Goal: Transaction & Acquisition: Purchase product/service

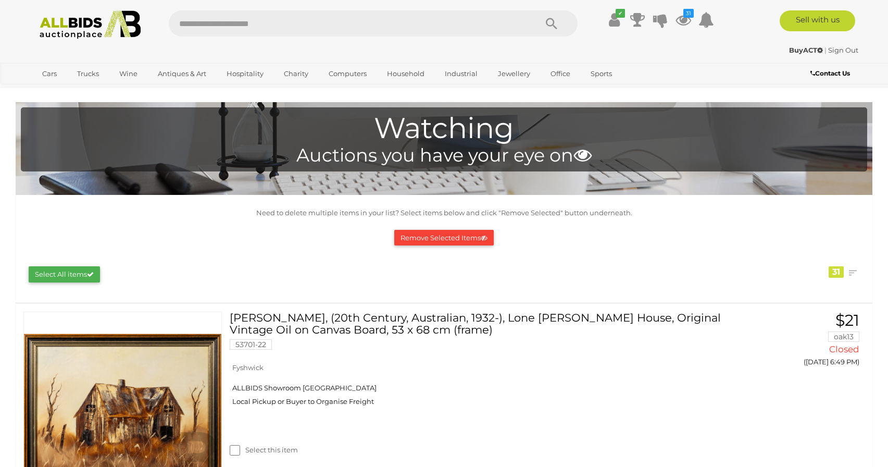
scroll to position [80, 0]
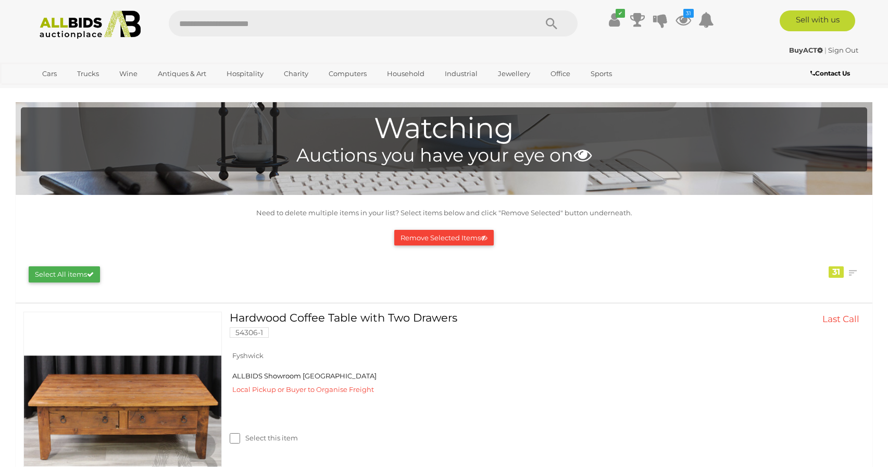
click at [448, 241] on button "Remove Selected Items" at bounding box center [443, 238] width 99 height 16
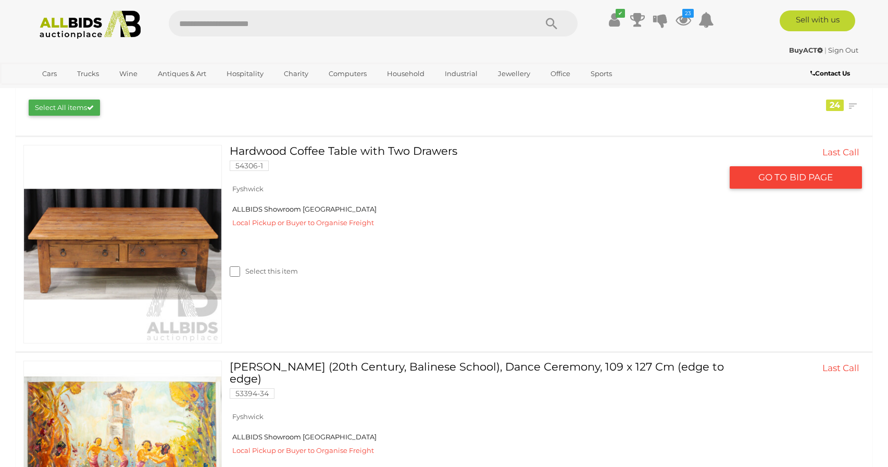
scroll to position [166, 0]
click at [292, 154] on link "Hardwood Coffee Table with Two Drawers 54306-1" at bounding box center [479, 162] width 484 height 34
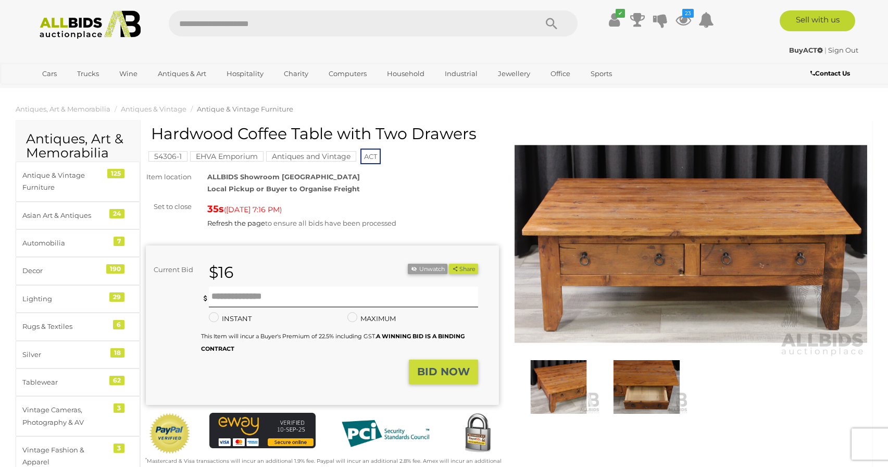
click at [636, 370] on img at bounding box center [646, 387] width 83 height 54
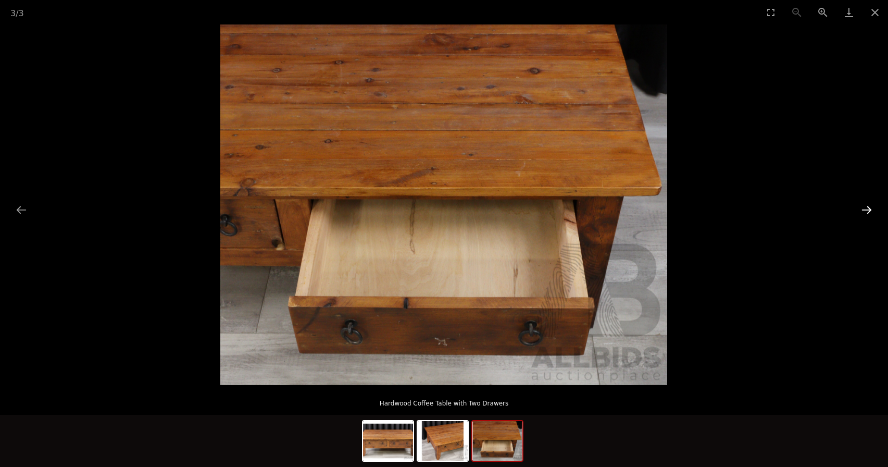
click at [863, 215] on button "Next slide" at bounding box center [867, 209] width 22 height 20
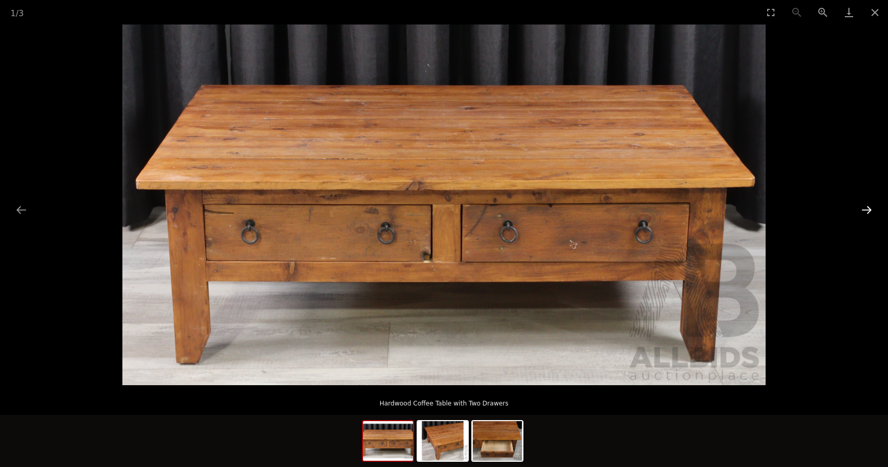
click at [863, 215] on button "Next slide" at bounding box center [867, 209] width 22 height 20
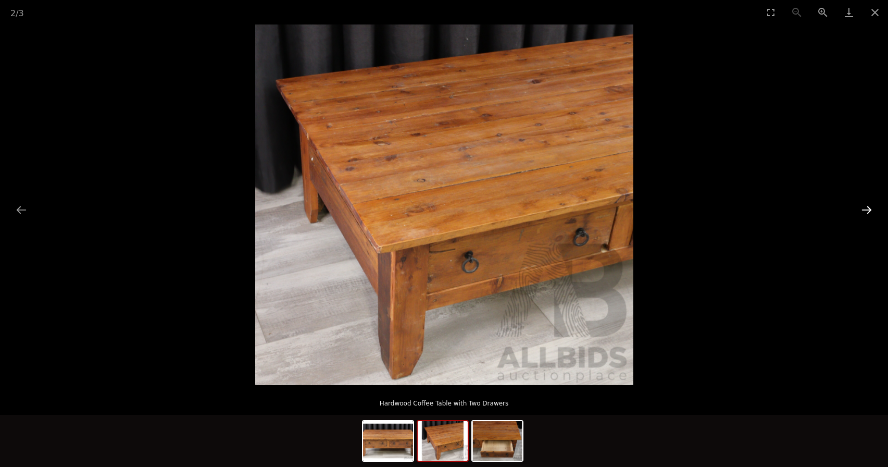
click at [863, 215] on button "Next slide" at bounding box center [867, 209] width 22 height 20
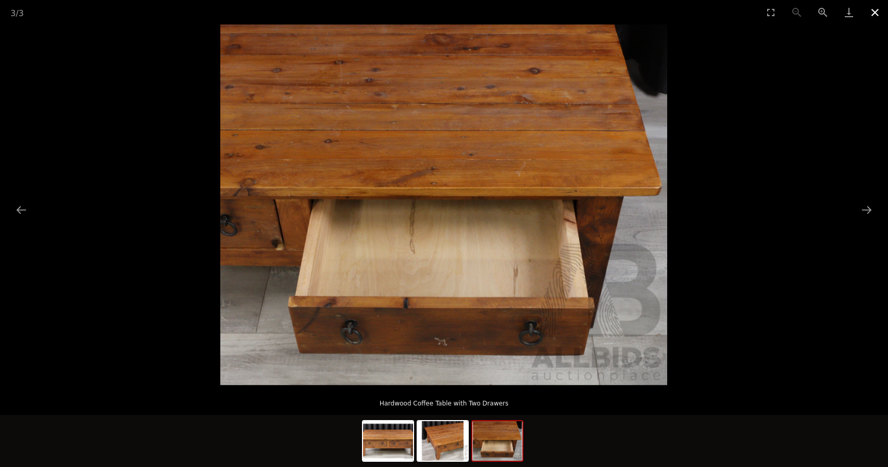
click at [874, 14] on button "Close gallery" at bounding box center [875, 12] width 26 height 24
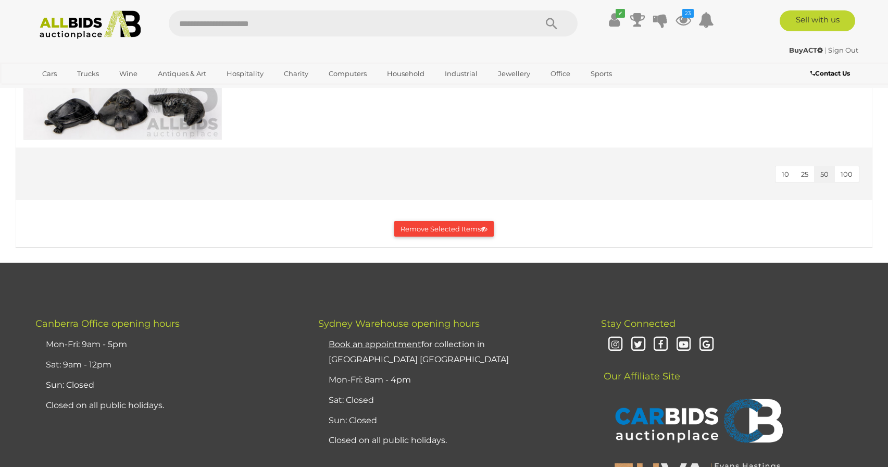
scroll to position [4452, 0]
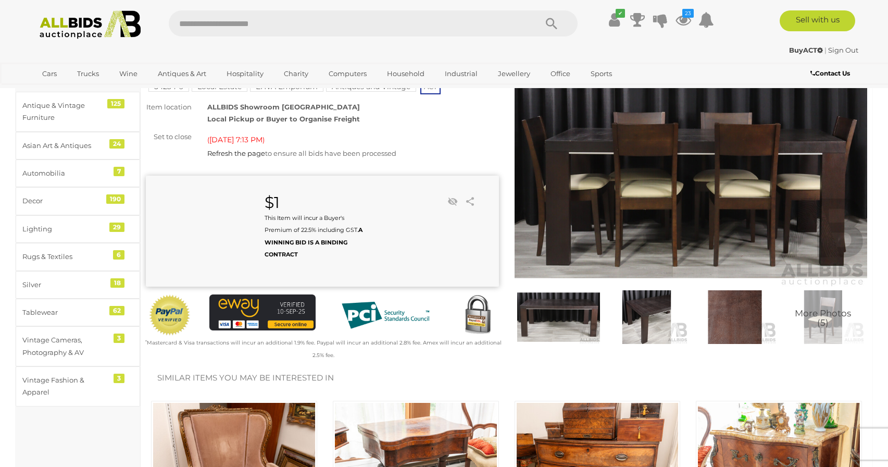
scroll to position [67, 0]
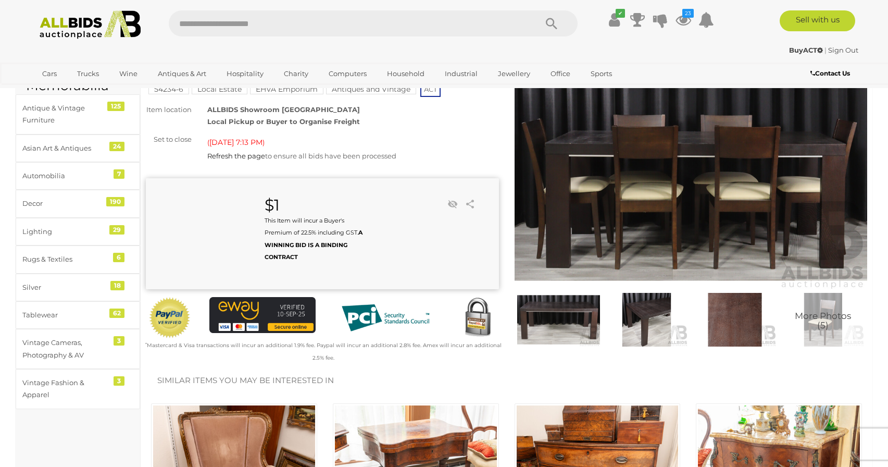
click at [294, 223] on small "This Item will incur a Buyer's Premium of 22.5% including GST. A WINNING BID IS…" at bounding box center [314, 239] width 98 height 44
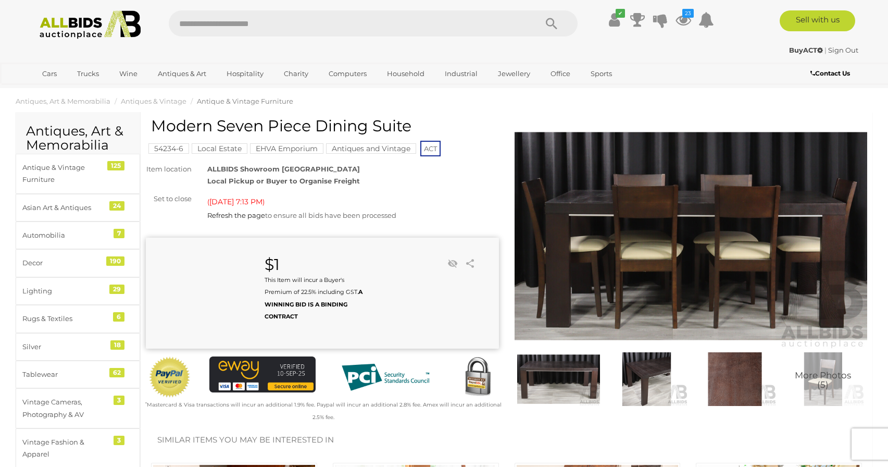
scroll to position [0, 0]
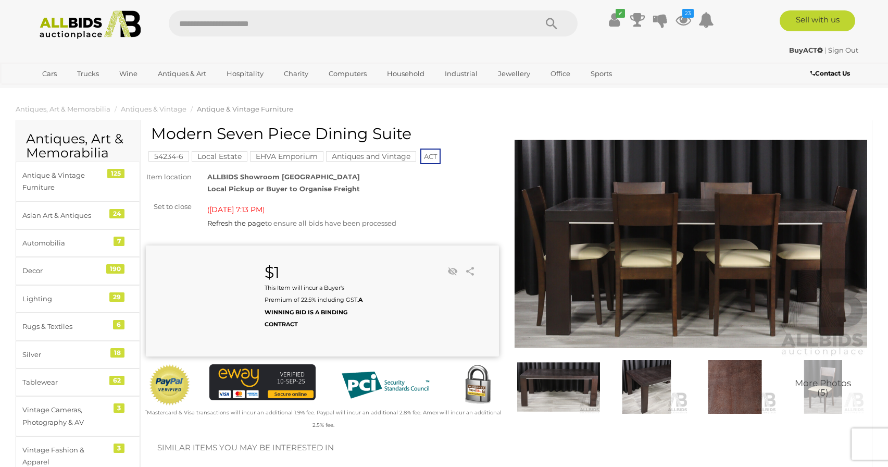
click at [283, 223] on span "Refresh the page to ensure all bids have been processed" at bounding box center [301, 223] width 189 height 8
click at [239, 210] on span "[DATE] 7:13 PM" at bounding box center [235, 209] width 53 height 9
click at [682, 20] on icon at bounding box center [683, 19] width 16 height 19
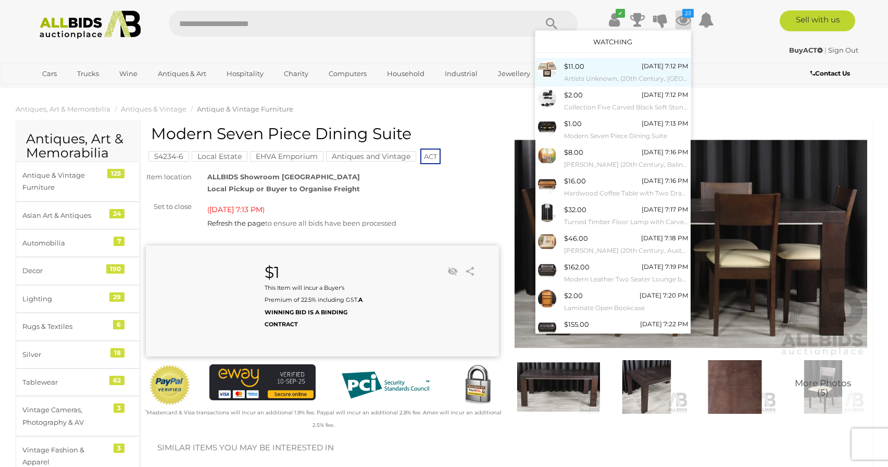
click at [666, 71] on div "[DATE] 7:12 PM" at bounding box center [665, 65] width 46 height 11
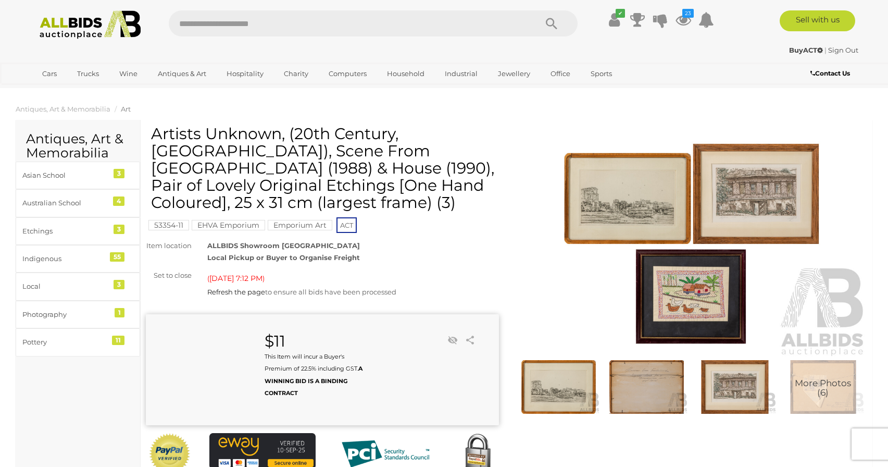
click at [68, 26] on img at bounding box center [90, 24] width 113 height 29
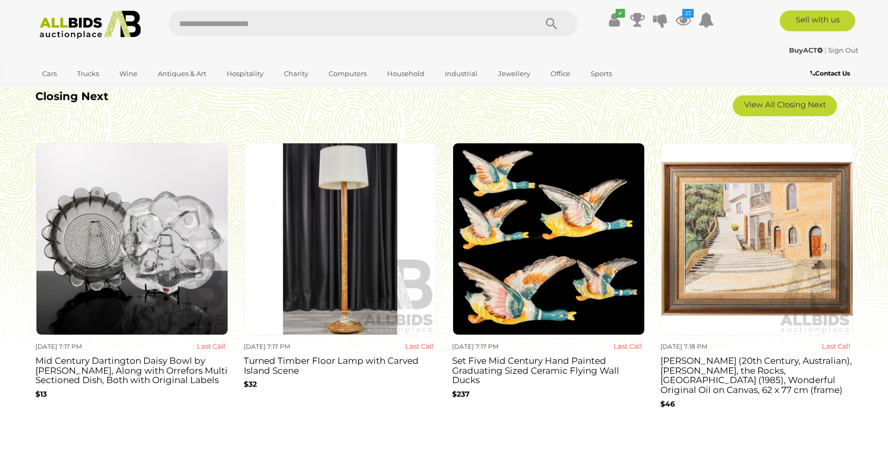
scroll to position [963, 0]
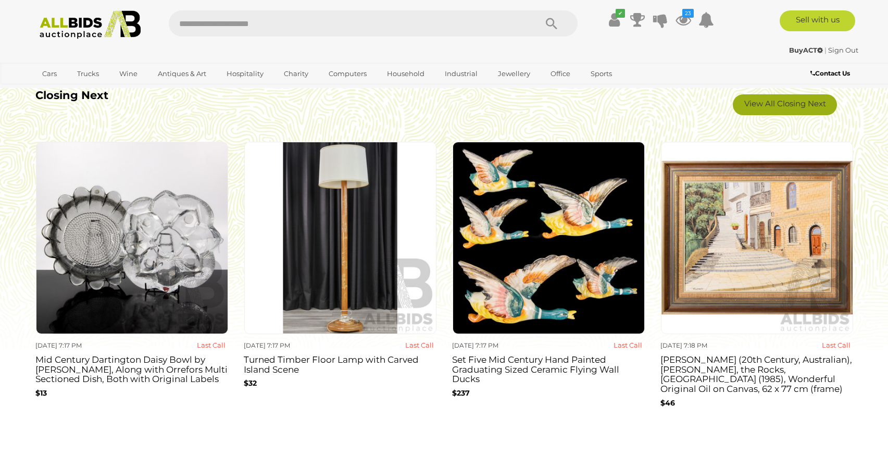
click at [786, 101] on link "View All Closing Next" at bounding box center [785, 104] width 104 height 21
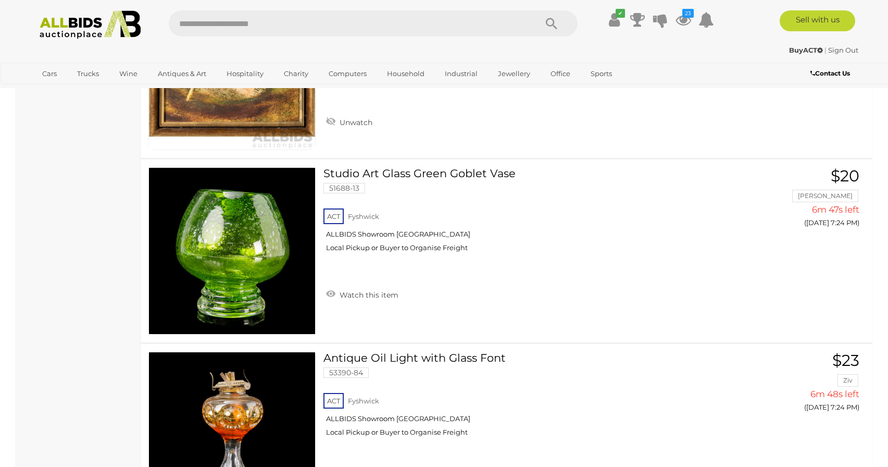
scroll to position [5510, 0]
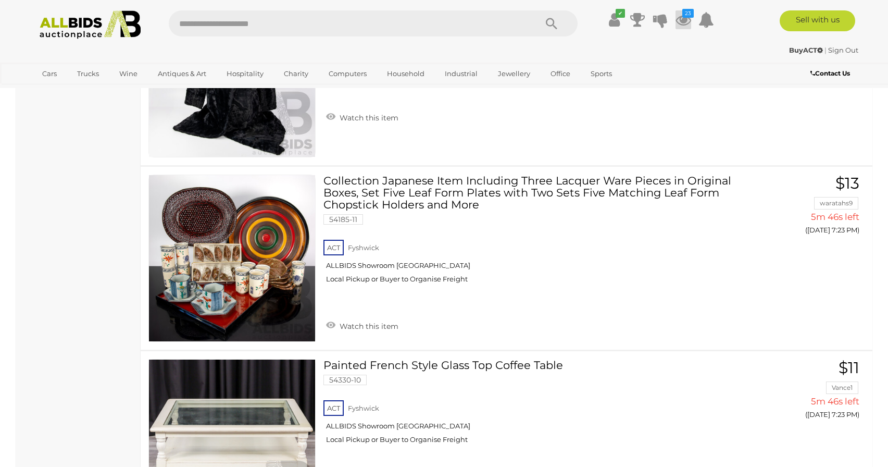
click at [683, 18] on icon at bounding box center [683, 19] width 16 height 19
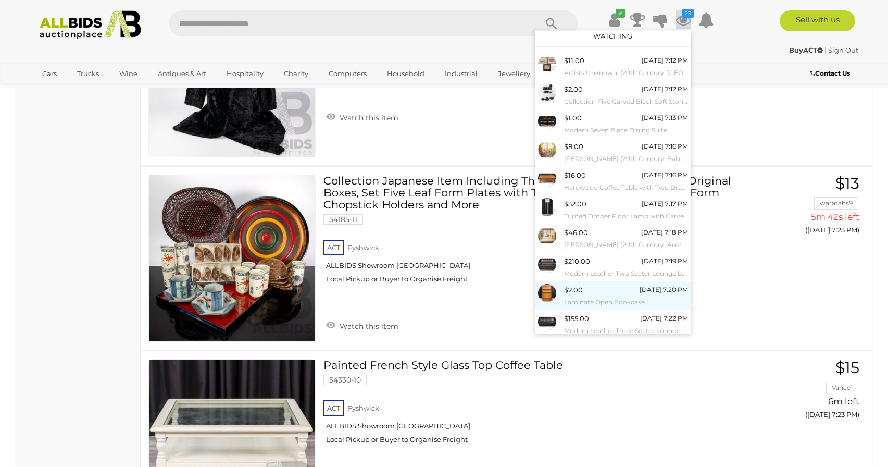
scroll to position [0, 0]
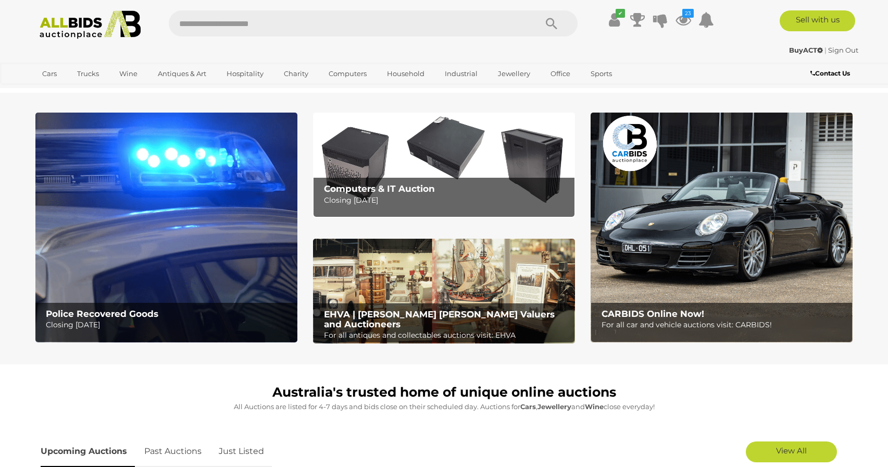
scroll to position [963, 0]
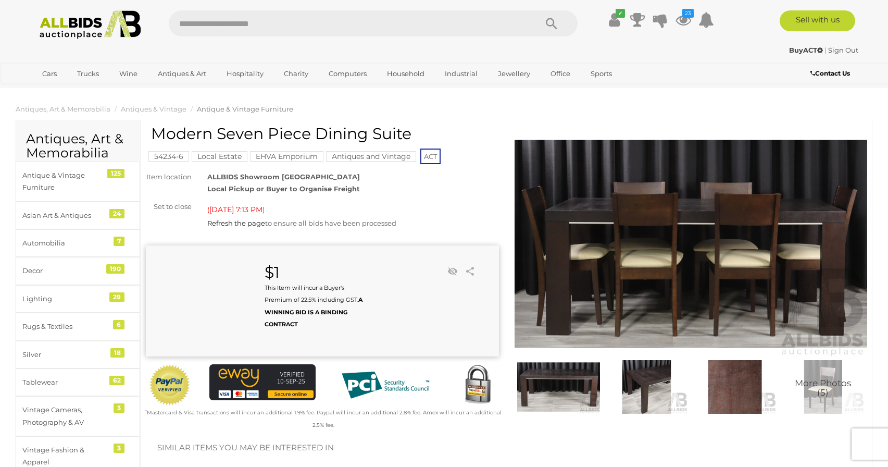
click at [674, 241] on img at bounding box center [691, 244] width 353 height 228
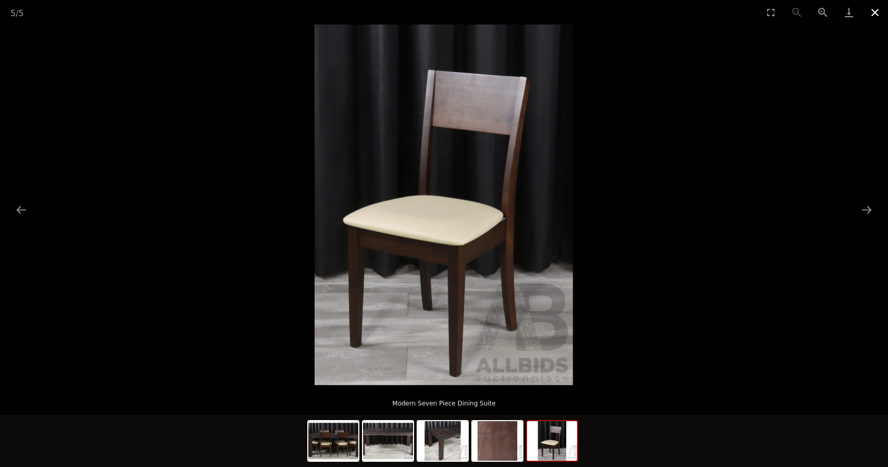
click at [874, 13] on button "Close gallery" at bounding box center [875, 12] width 26 height 24
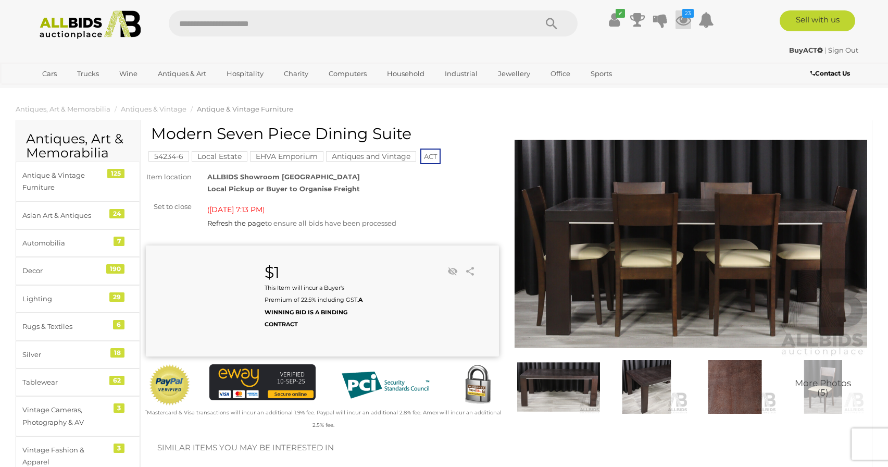
click at [682, 21] on icon at bounding box center [683, 19] width 16 height 19
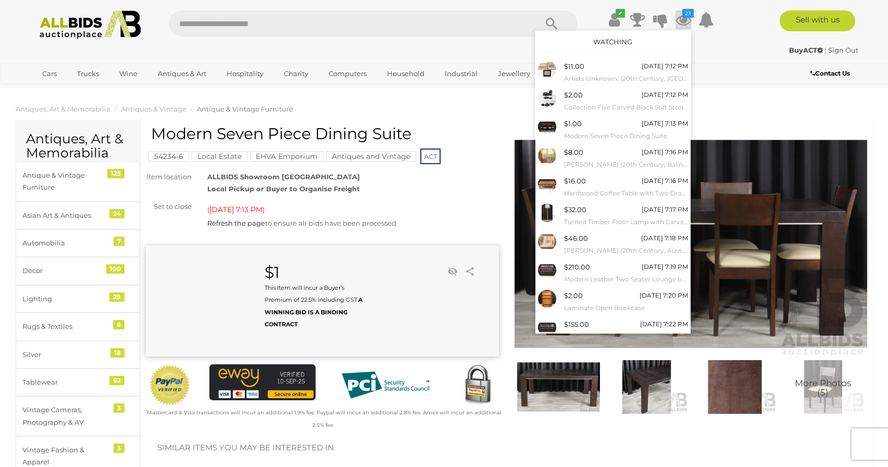
click at [605, 42] on link "Watching" at bounding box center [612, 41] width 39 height 8
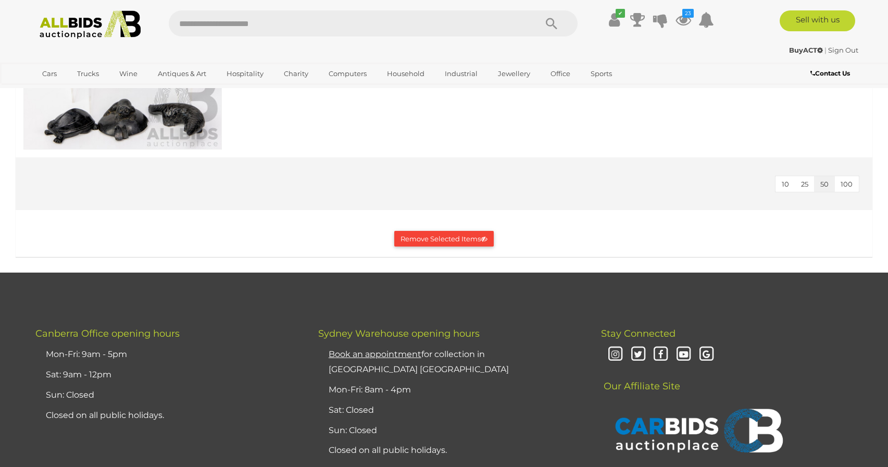
scroll to position [5110, 0]
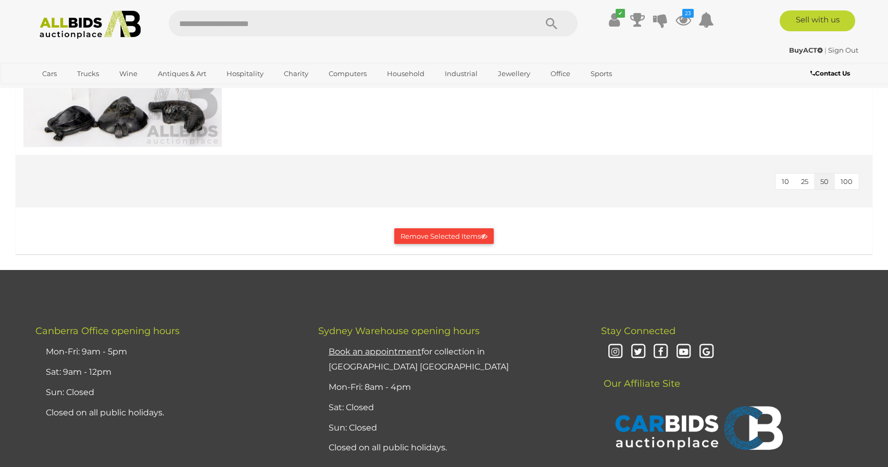
click at [436, 240] on button "Remove Selected Items" at bounding box center [443, 236] width 99 height 16
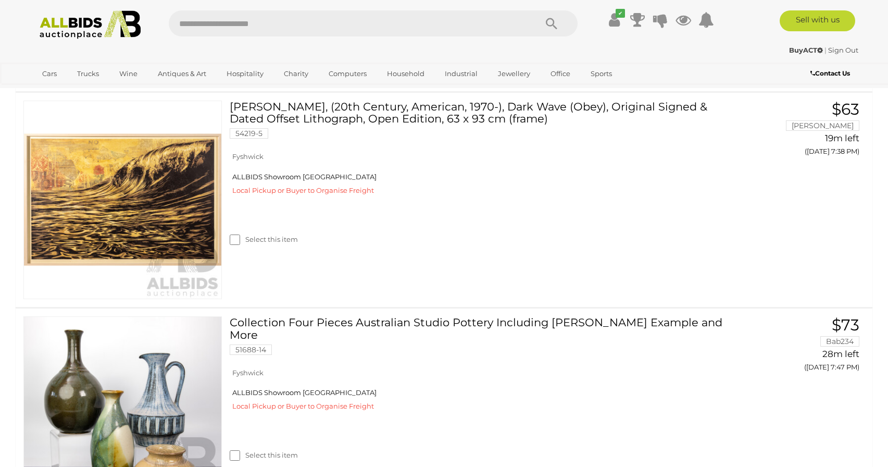
scroll to position [1328, 0]
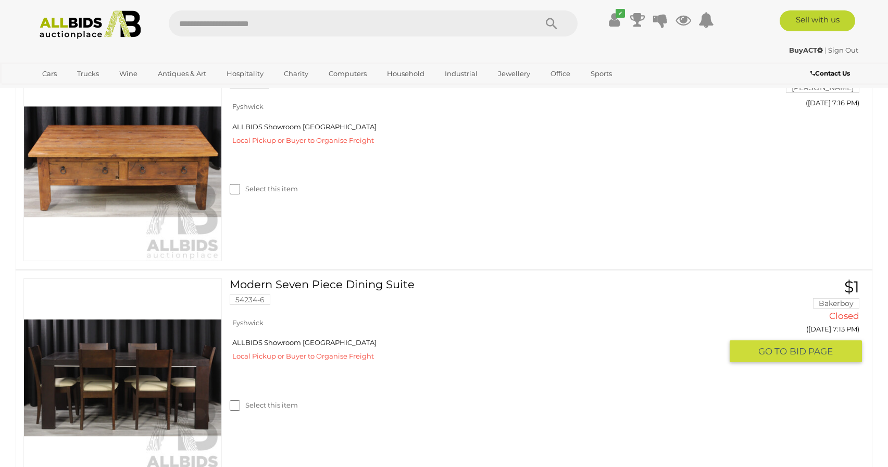
click at [318, 281] on link "Modern Seven Piece Dining Suite 54234-6" at bounding box center [479, 295] width 484 height 34
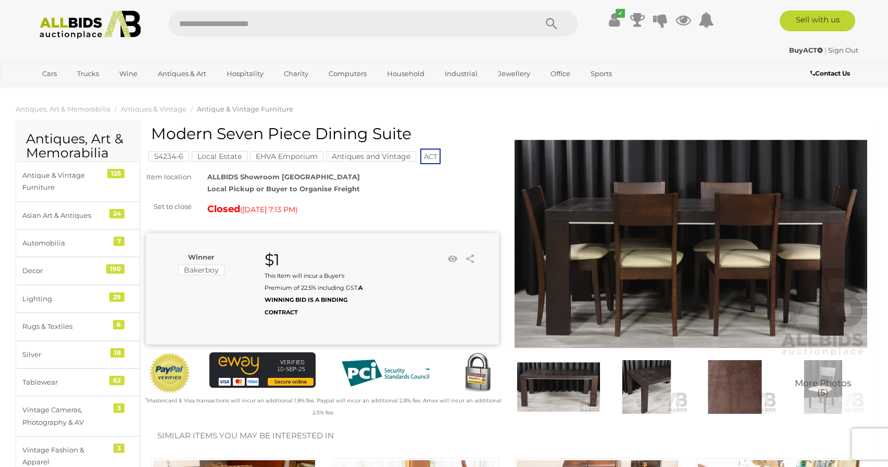
click at [641, 269] on img at bounding box center [691, 244] width 353 height 228
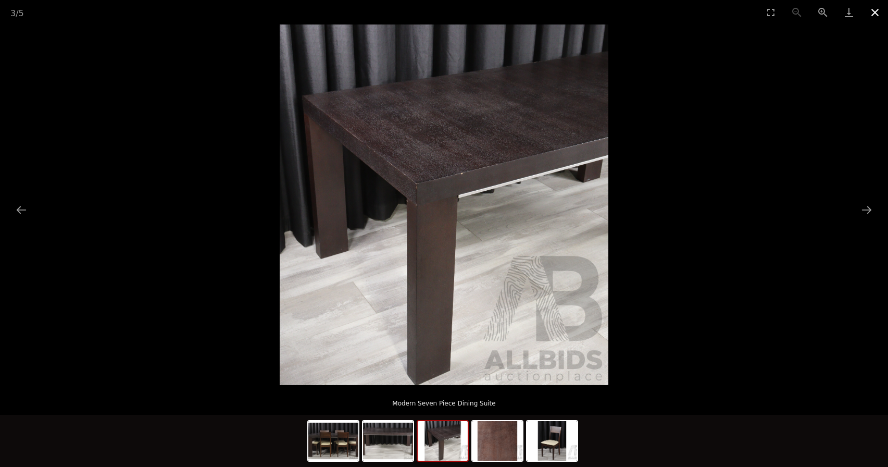
click at [875, 11] on button "Close gallery" at bounding box center [875, 12] width 26 height 24
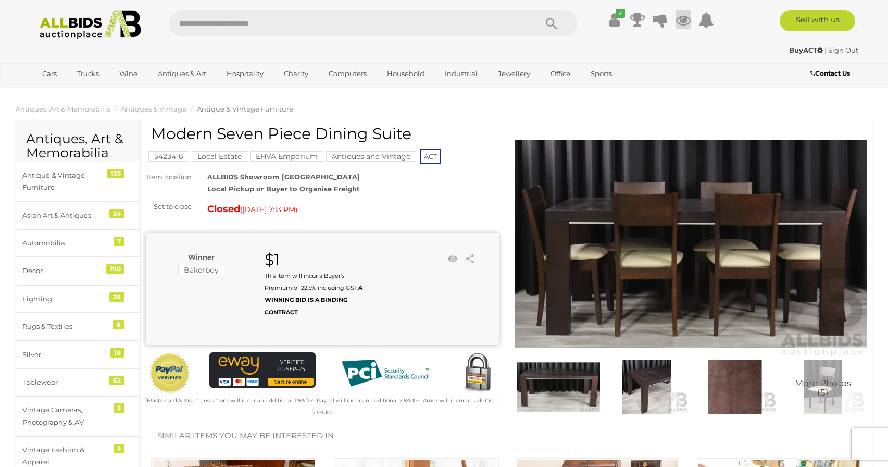
click at [680, 19] on icon at bounding box center [683, 19] width 16 height 19
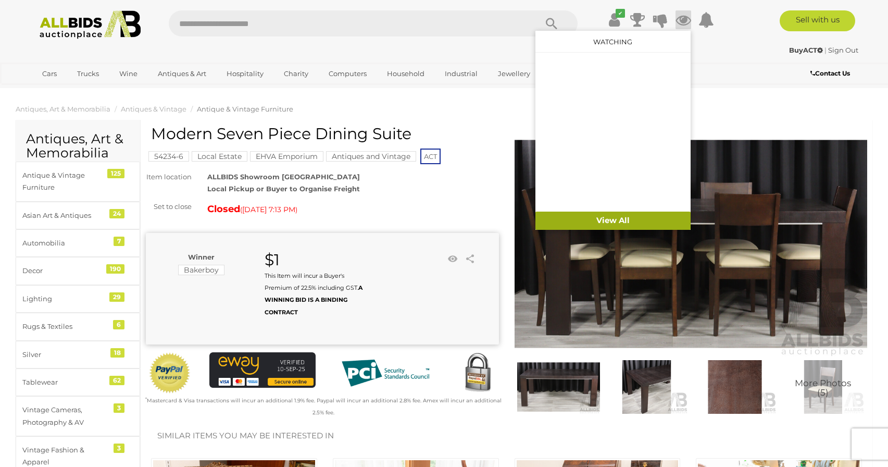
click at [610, 217] on link "View All" at bounding box center [612, 220] width 155 height 18
